Goal: Check status

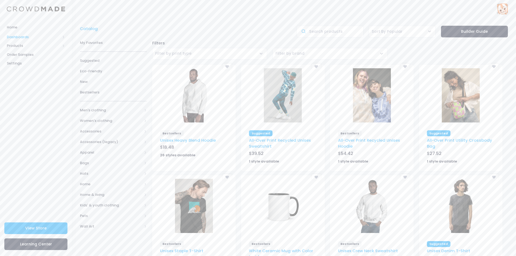
click at [11, 37] on span "Dashboards" at bounding box center [34, 36] width 54 height 5
click at [20, 45] on span "Overview" at bounding box center [41, 45] width 50 height 5
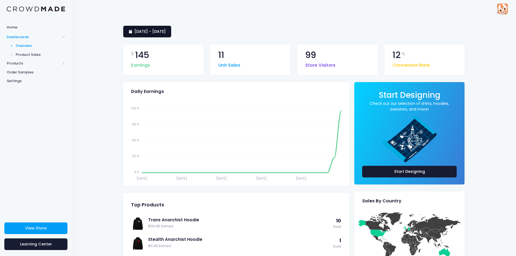
click at [166, 32] on span "[DATE] - [DATE]" at bounding box center [149, 31] width 31 height 5
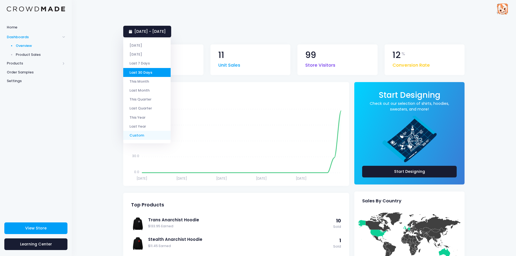
click at [140, 136] on li "Custom" at bounding box center [146, 135] width 47 height 9
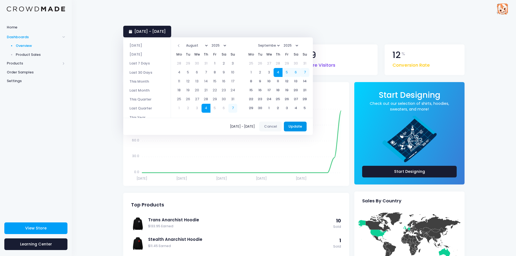
click at [302, 128] on button "Update" at bounding box center [295, 127] width 23 height 10
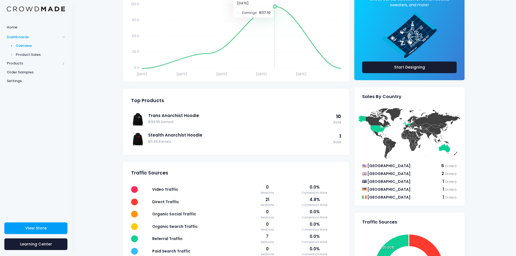
scroll to position [188, 0]
